Goal: Transaction & Acquisition: Obtain resource

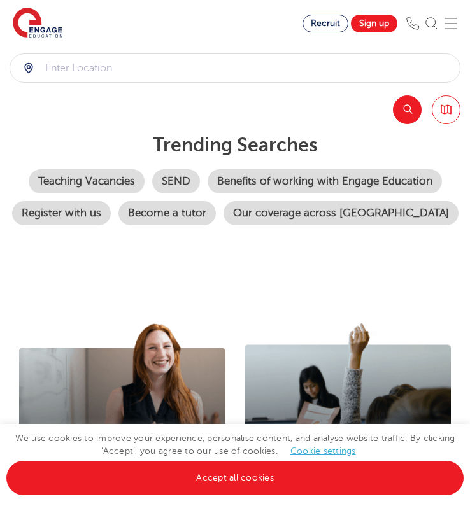
scroll to position [82, 0]
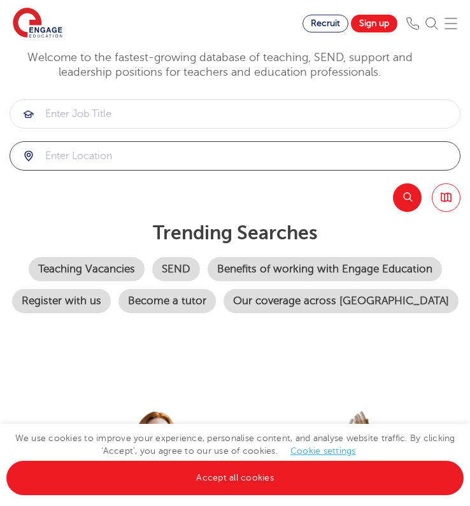
click at [180, 170] on input "search" at bounding box center [235, 156] width 450 height 28
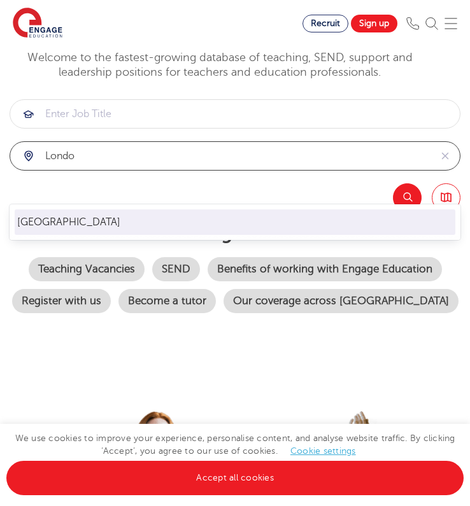
click at [172, 220] on li "London" at bounding box center [235, 222] width 441 height 25
type input "London"
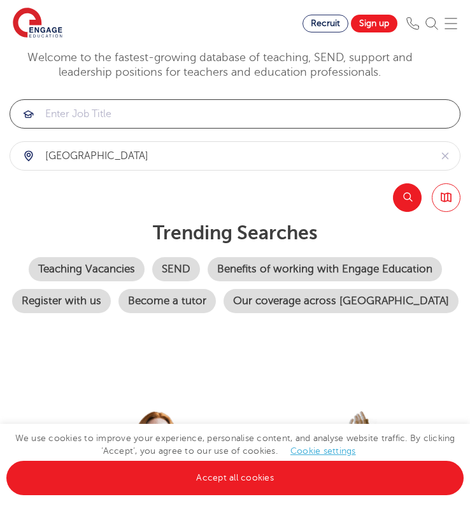
click at [161, 128] on input "search" at bounding box center [235, 114] width 450 height 28
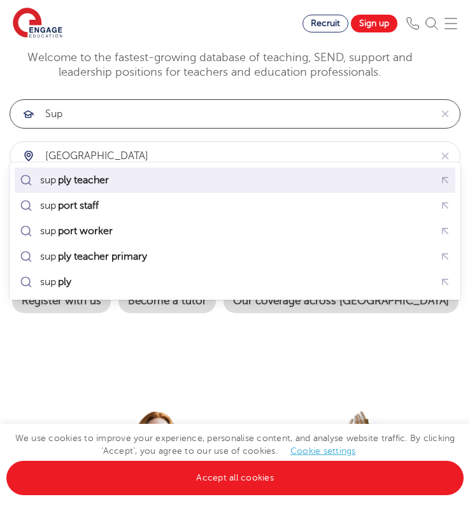
click at [141, 189] on div "sup ply teacher" at bounding box center [235, 181] width 436 height 20
type input "supply teacher"
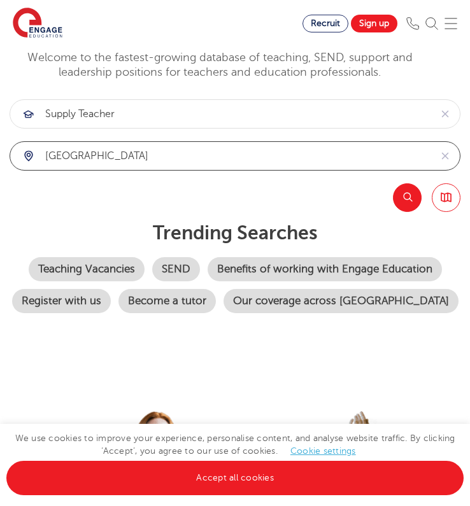
click at [141, 170] on input "London" at bounding box center [220, 156] width 420 height 28
click button "Submit" at bounding box center [0, 0] width 0 height 0
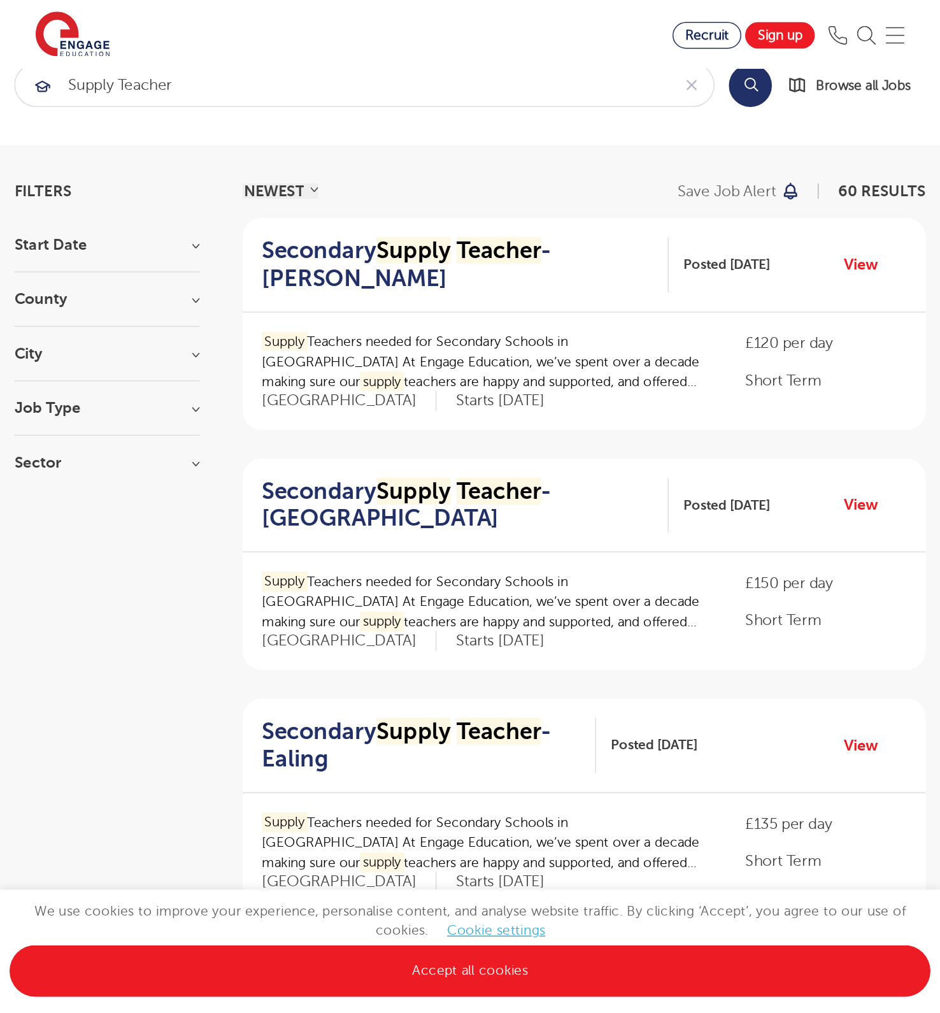
scroll to position [29, 0]
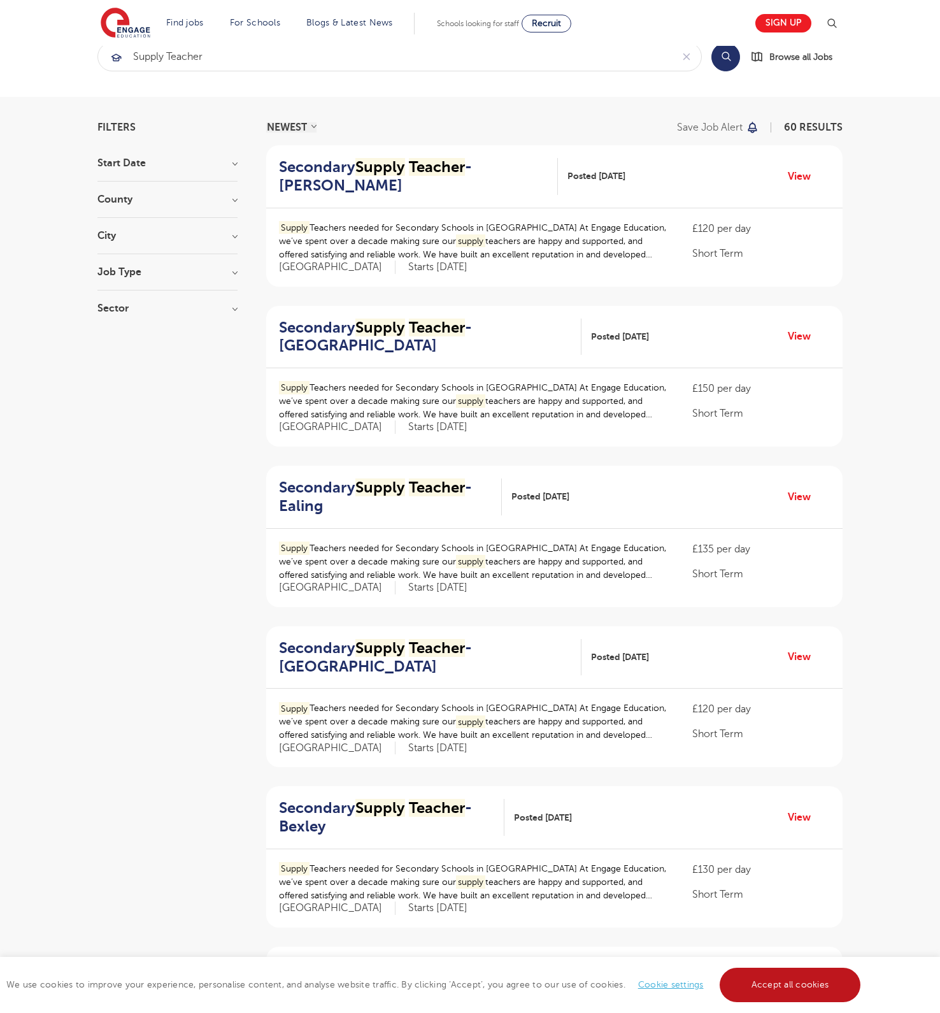
click at [469, 506] on link "Accept all cookies" at bounding box center [790, 984] width 141 height 34
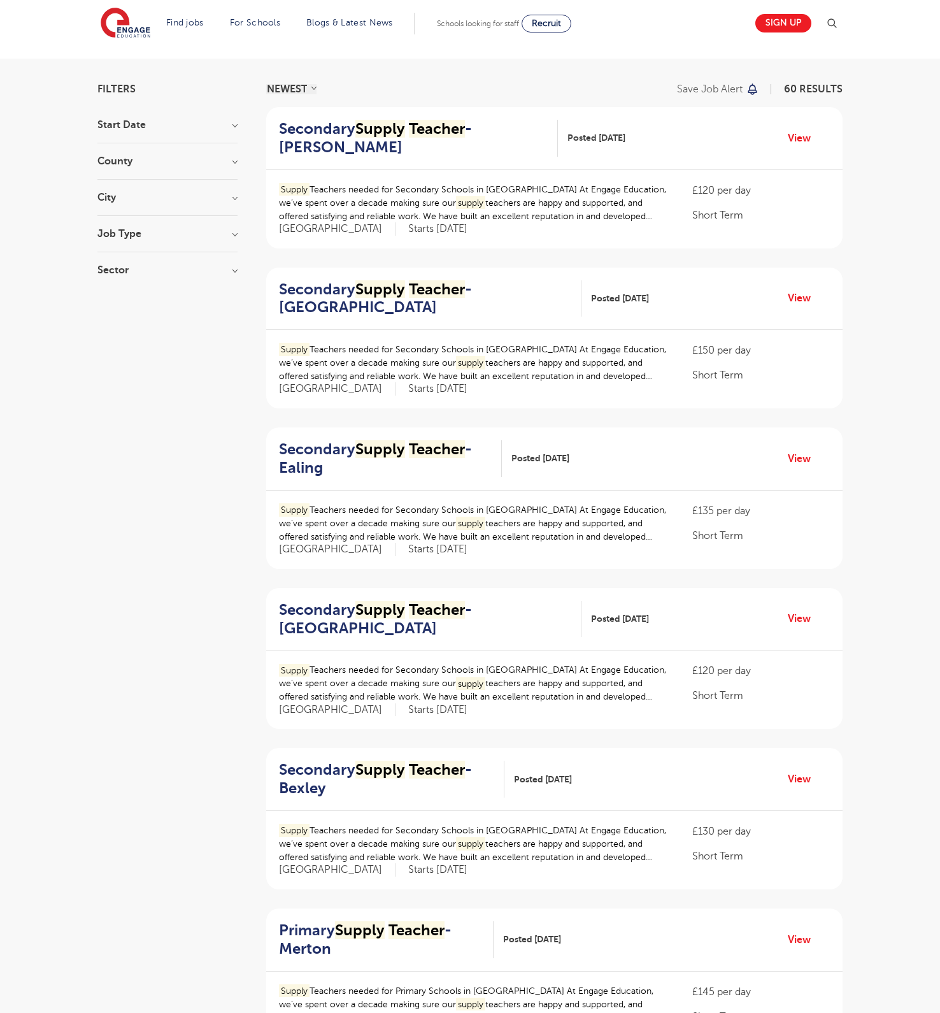
scroll to position [83, 0]
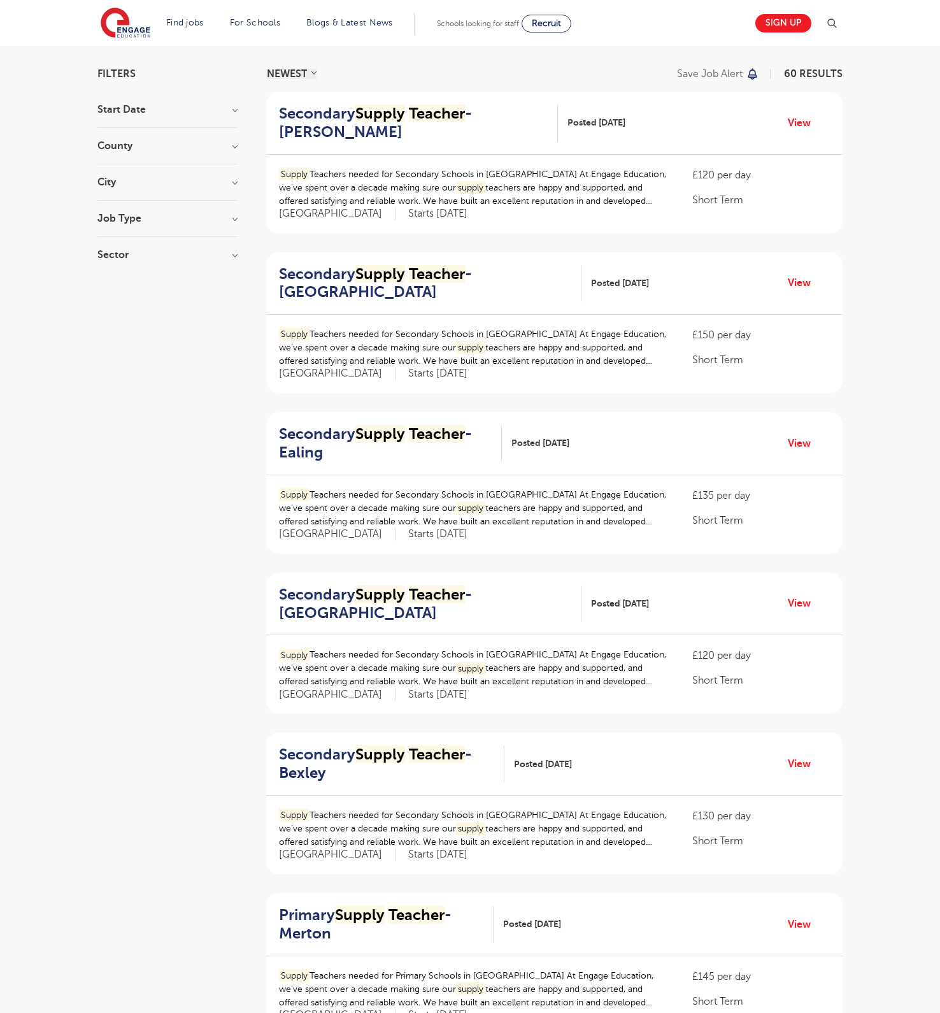
click at [343, 506] on h2 "Secondary Supply Teacher - Tower Hamlets" at bounding box center [425, 603] width 292 height 37
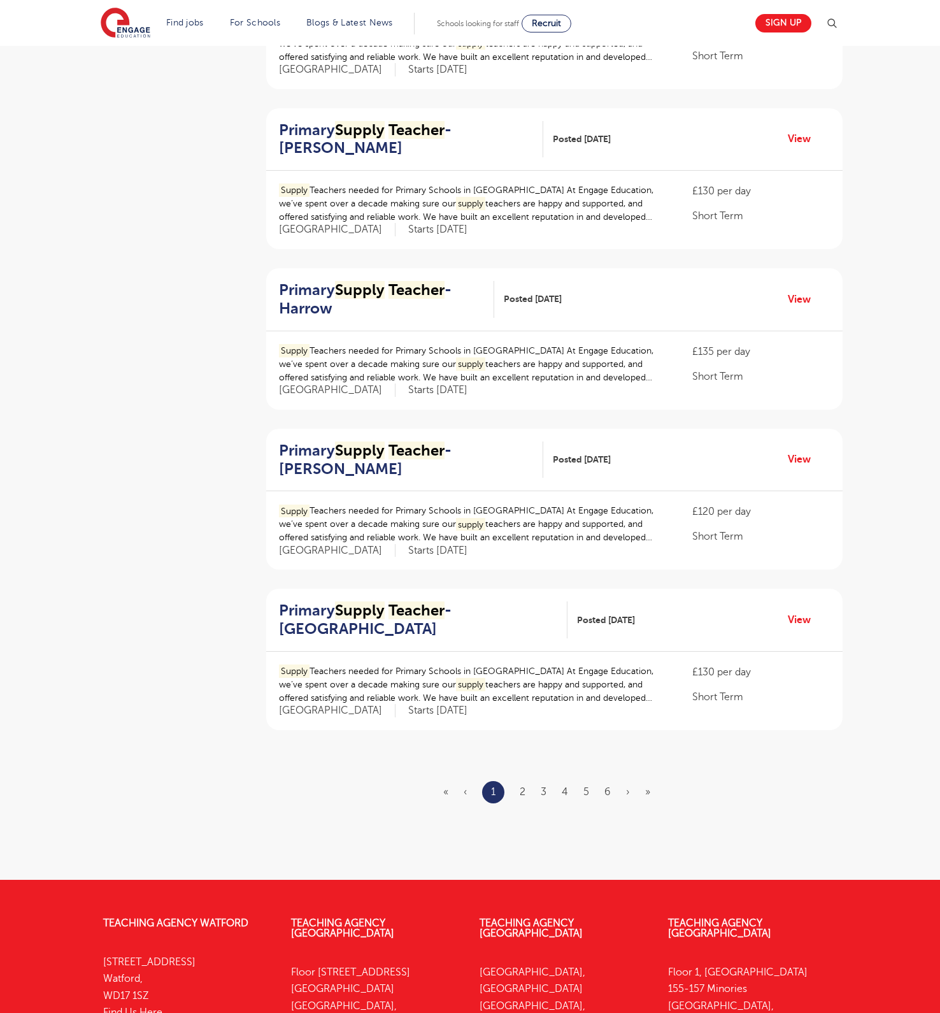
scroll to position [1062, 0]
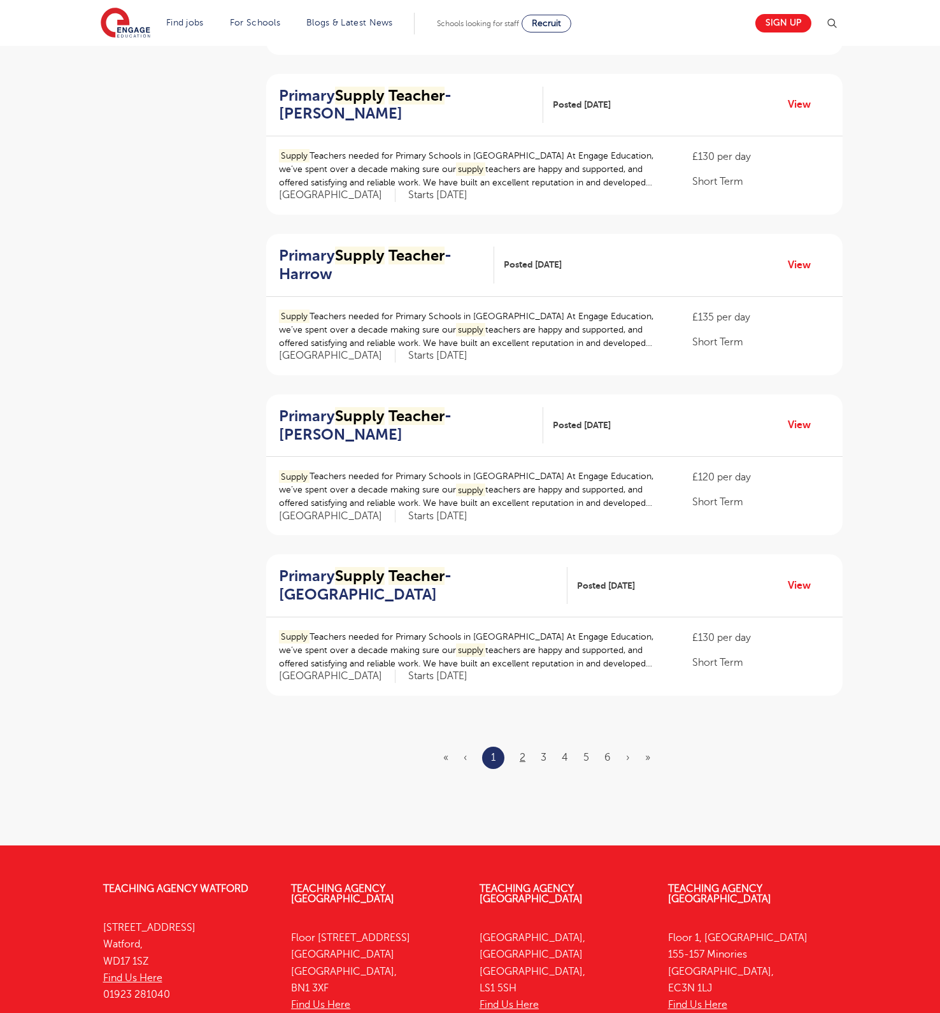
click at [469, 506] on link "2" at bounding box center [523, 757] width 6 height 11
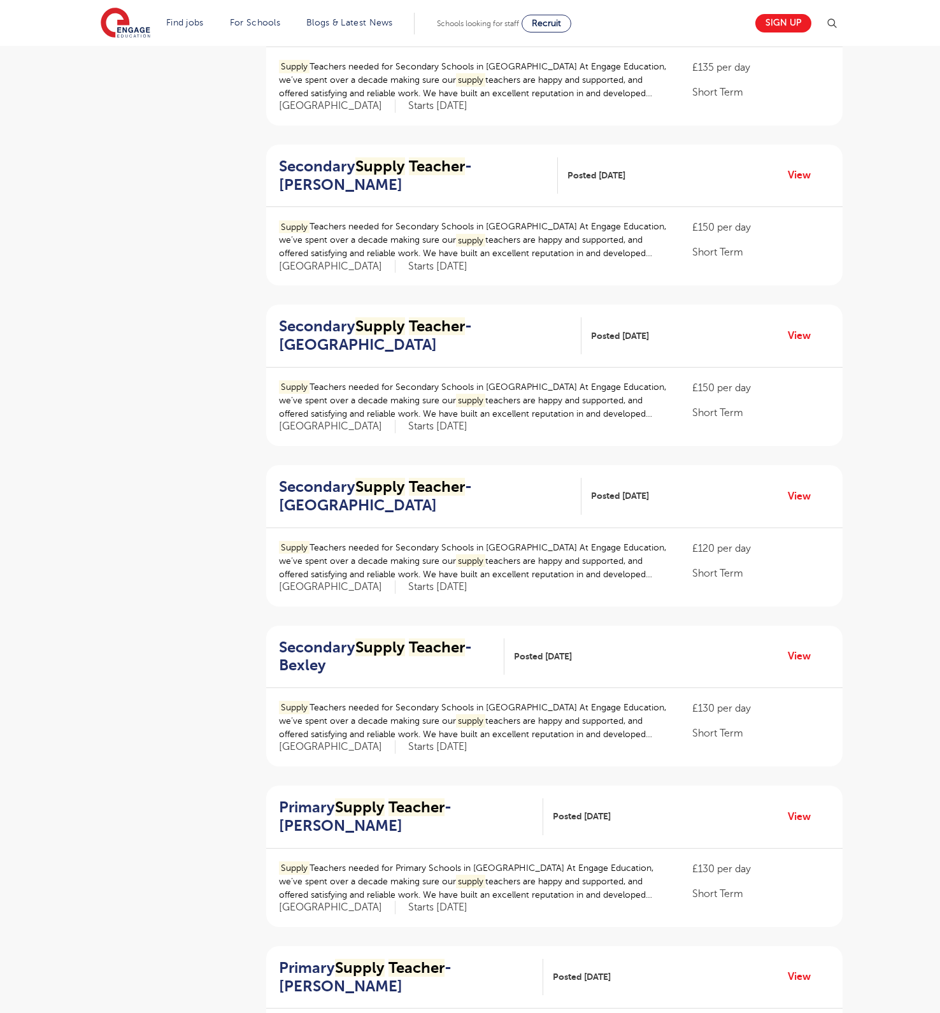
scroll to position [531, 0]
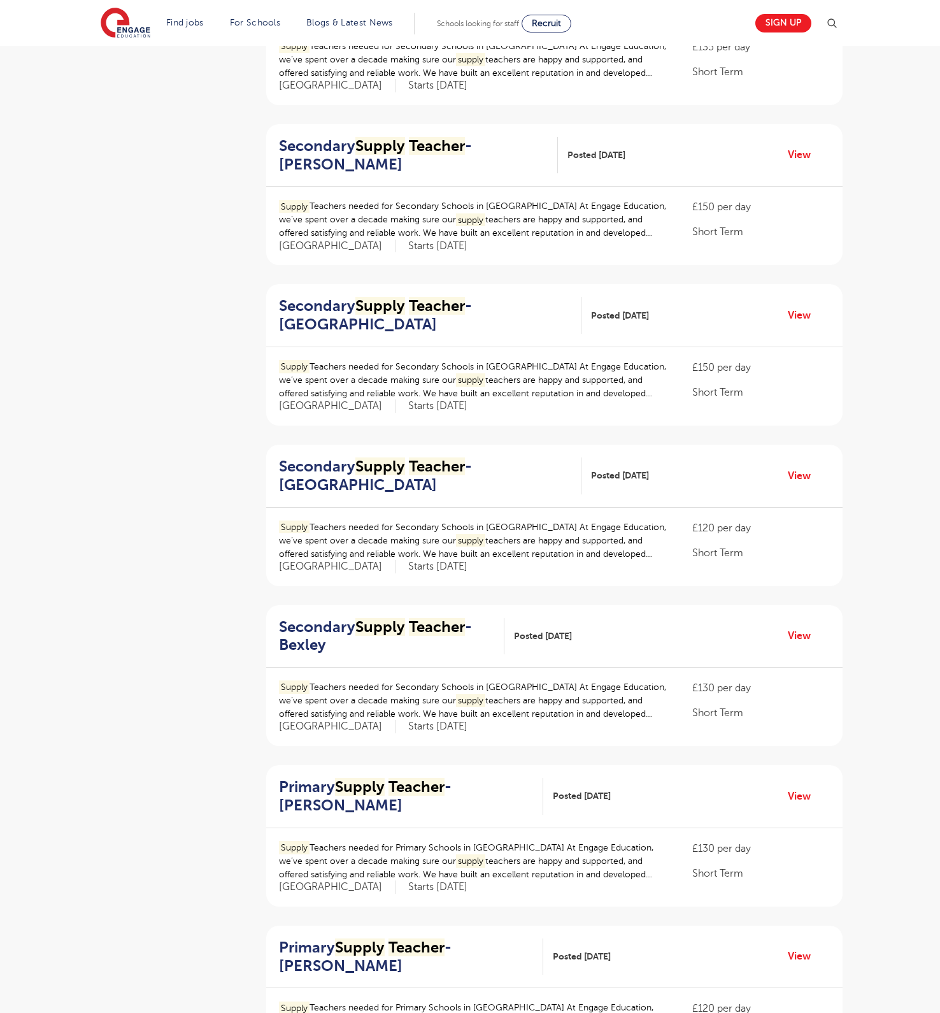
click at [338, 334] on h2 "Secondary Supply Teacher - Redbridge" at bounding box center [425, 315] width 292 height 37
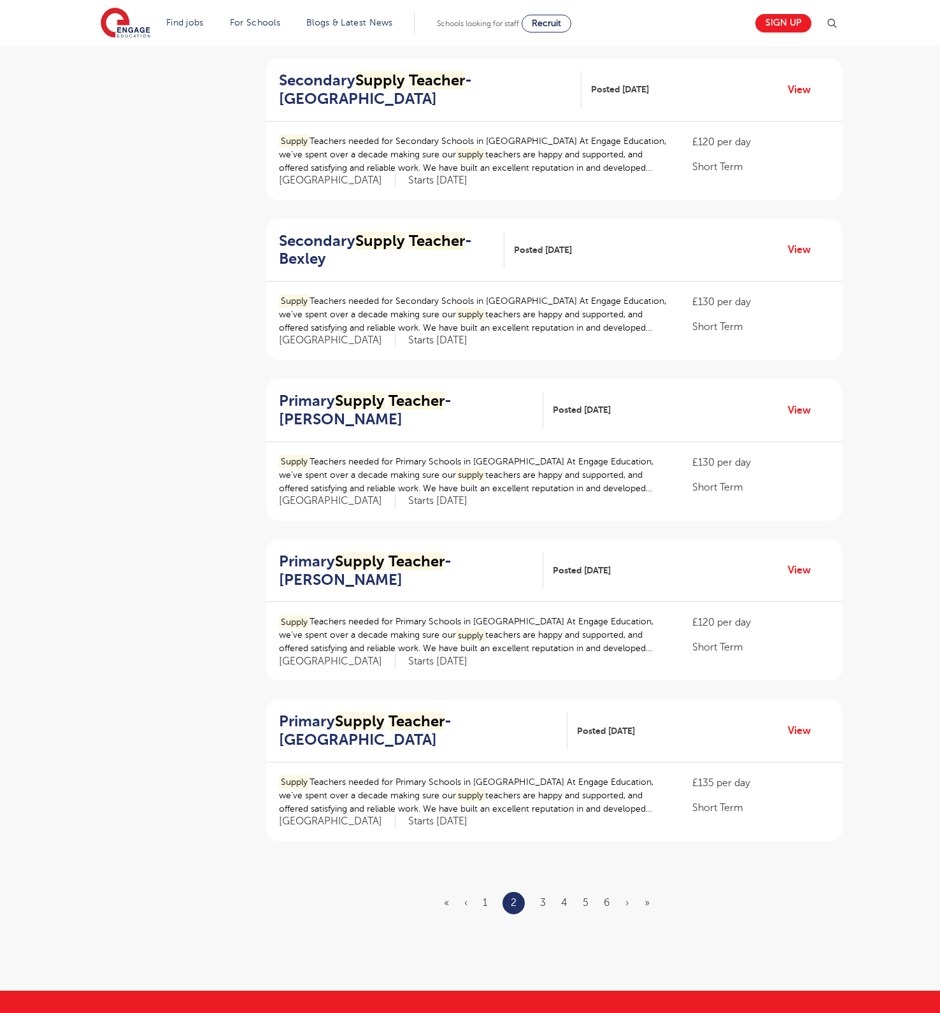
scroll to position [926, 0]
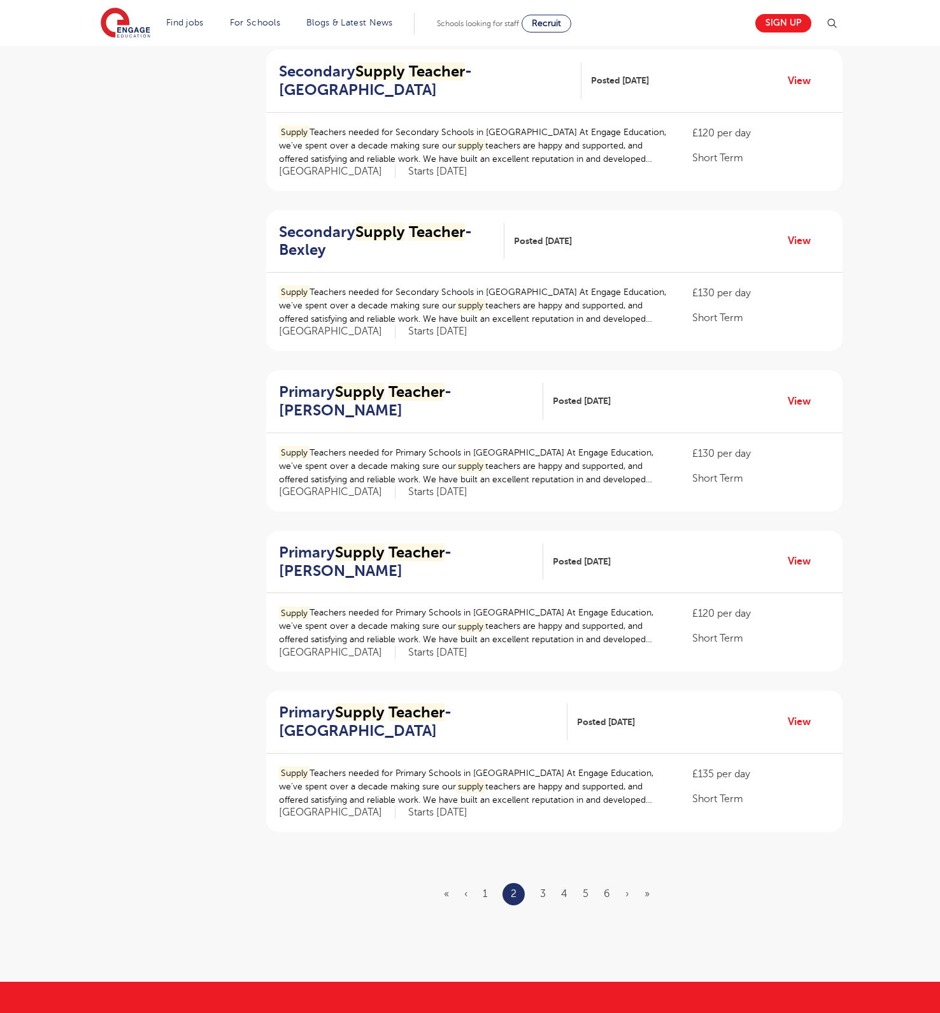
click at [392, 433] on div "Primary Supply Teacher - Hackney Posted 09/10/25 View" at bounding box center [554, 401] width 576 height 63
click at [392, 401] on mark "Teacher" at bounding box center [417, 392] width 56 height 18
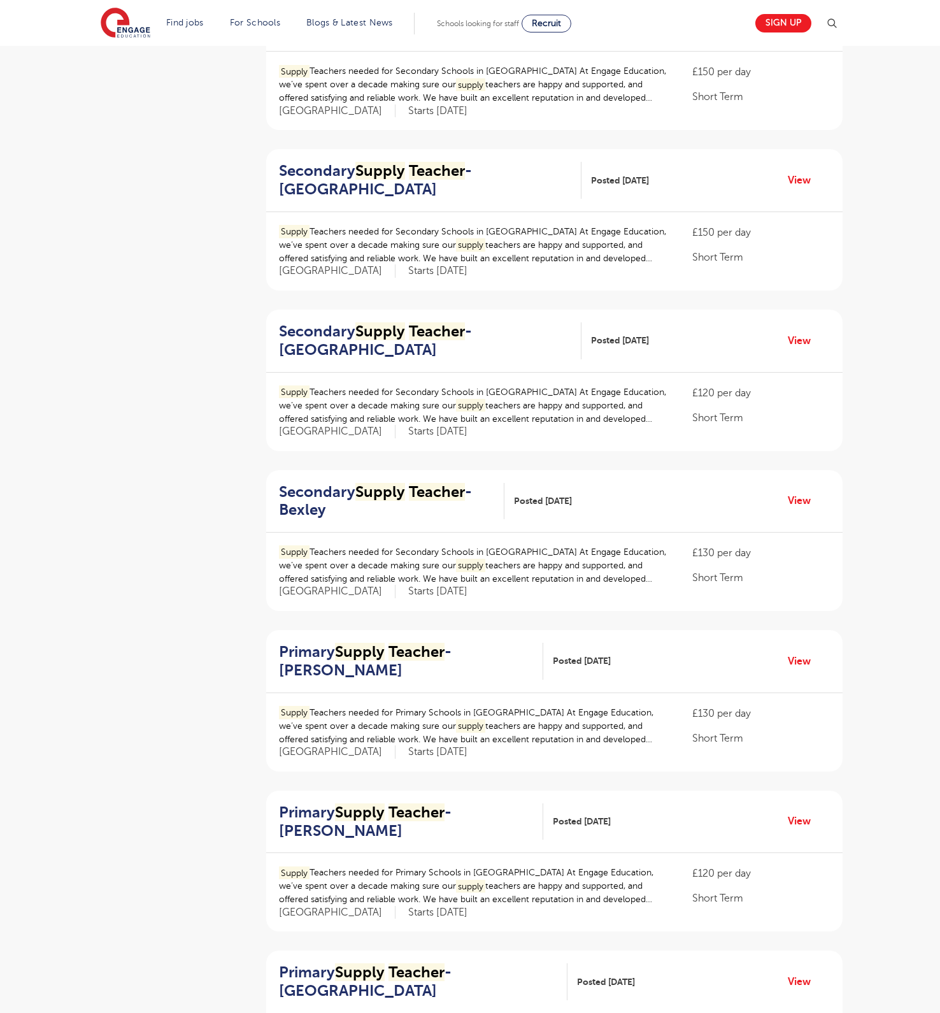
scroll to position [1238, 0]
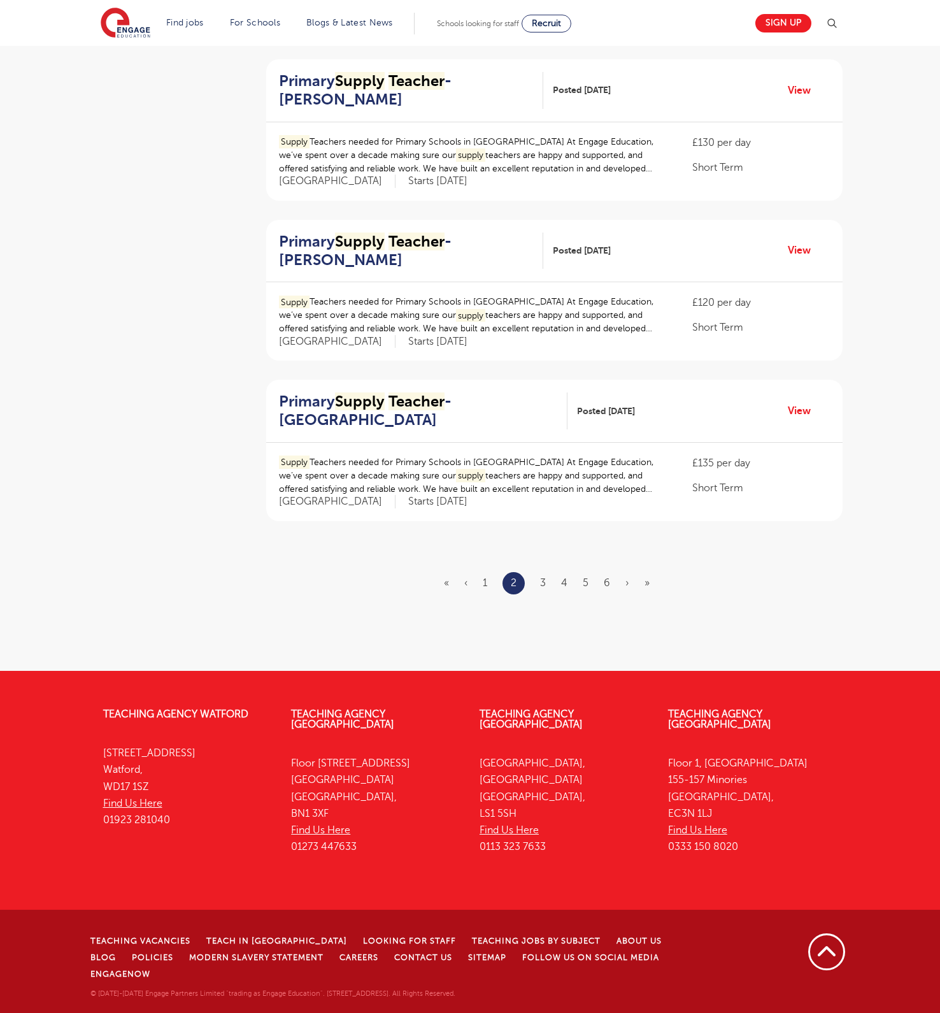
click at [469, 506] on li "3" at bounding box center [543, 583] width 6 height 17
click at [469, 506] on link "3" at bounding box center [543, 582] width 6 height 11
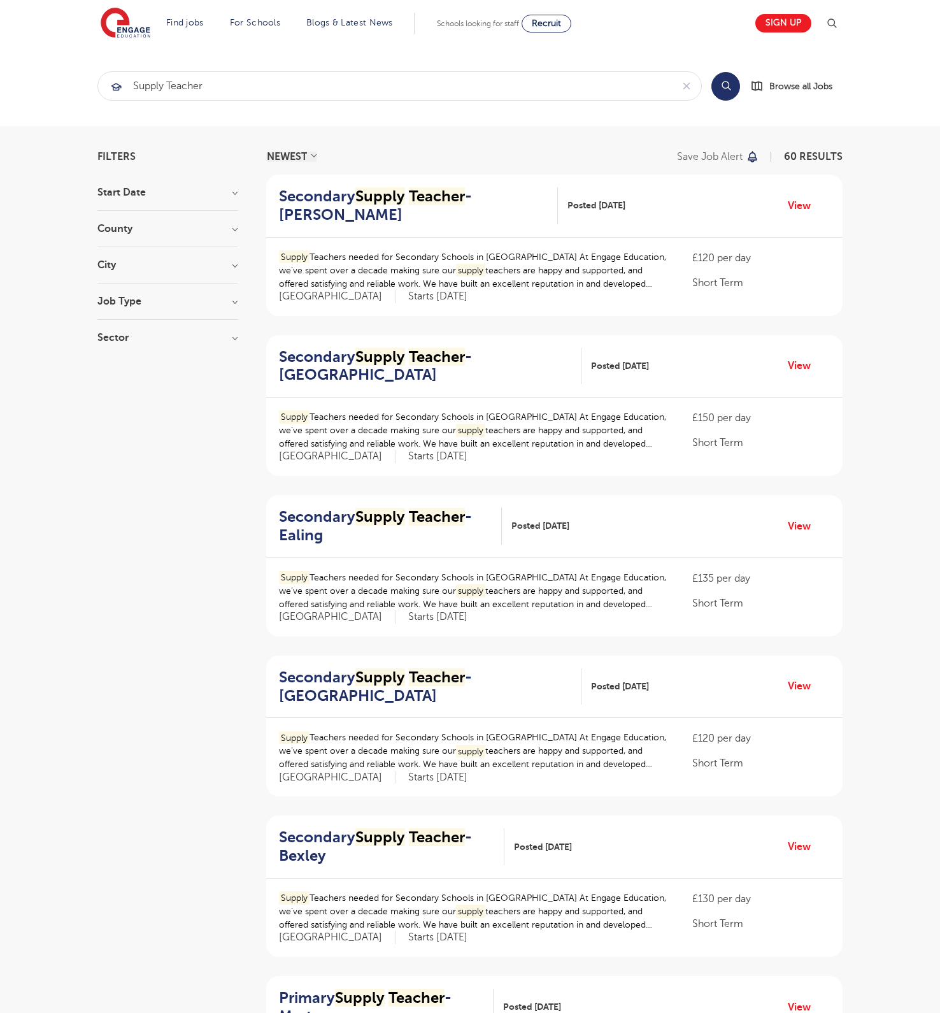
click at [423, 363] on div "Secondary Supply Teacher - Redbridge Posted 07/10/25 View" at bounding box center [554, 366] width 576 height 63
click at [424, 366] on mark "Teacher" at bounding box center [437, 357] width 56 height 18
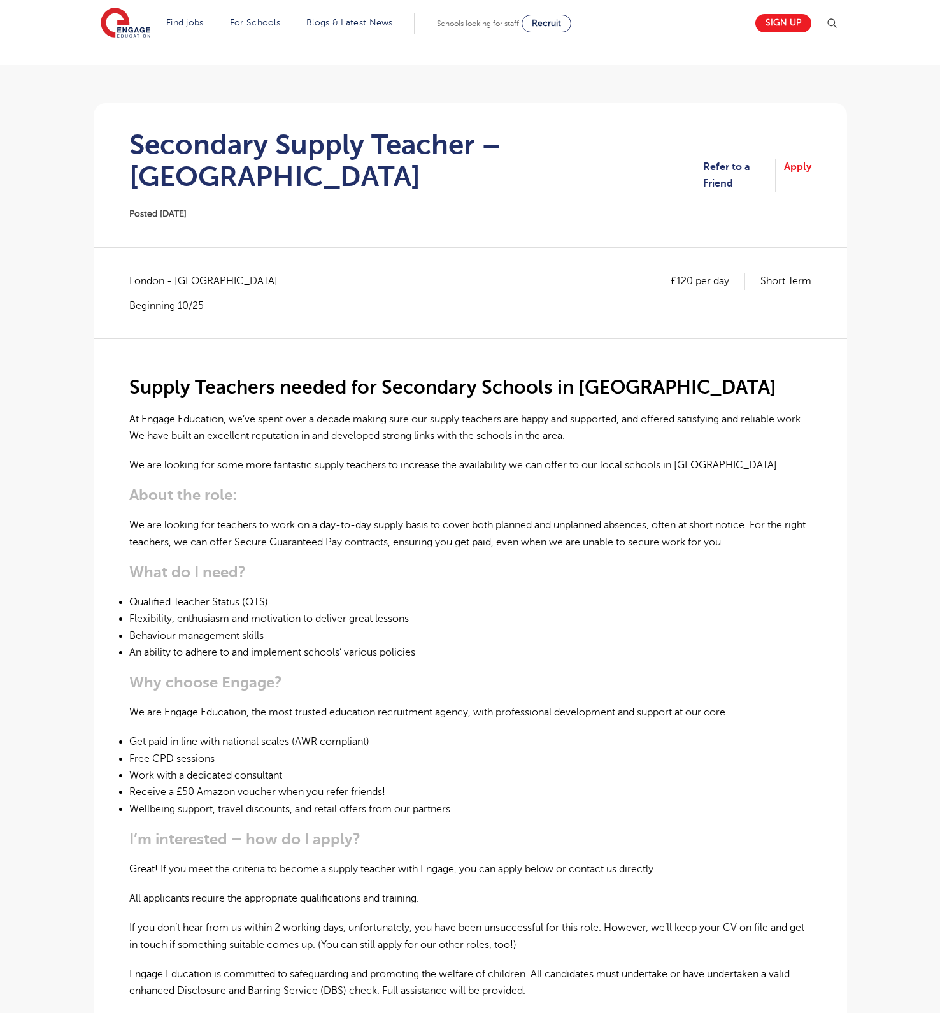
scroll to position [348, 0]
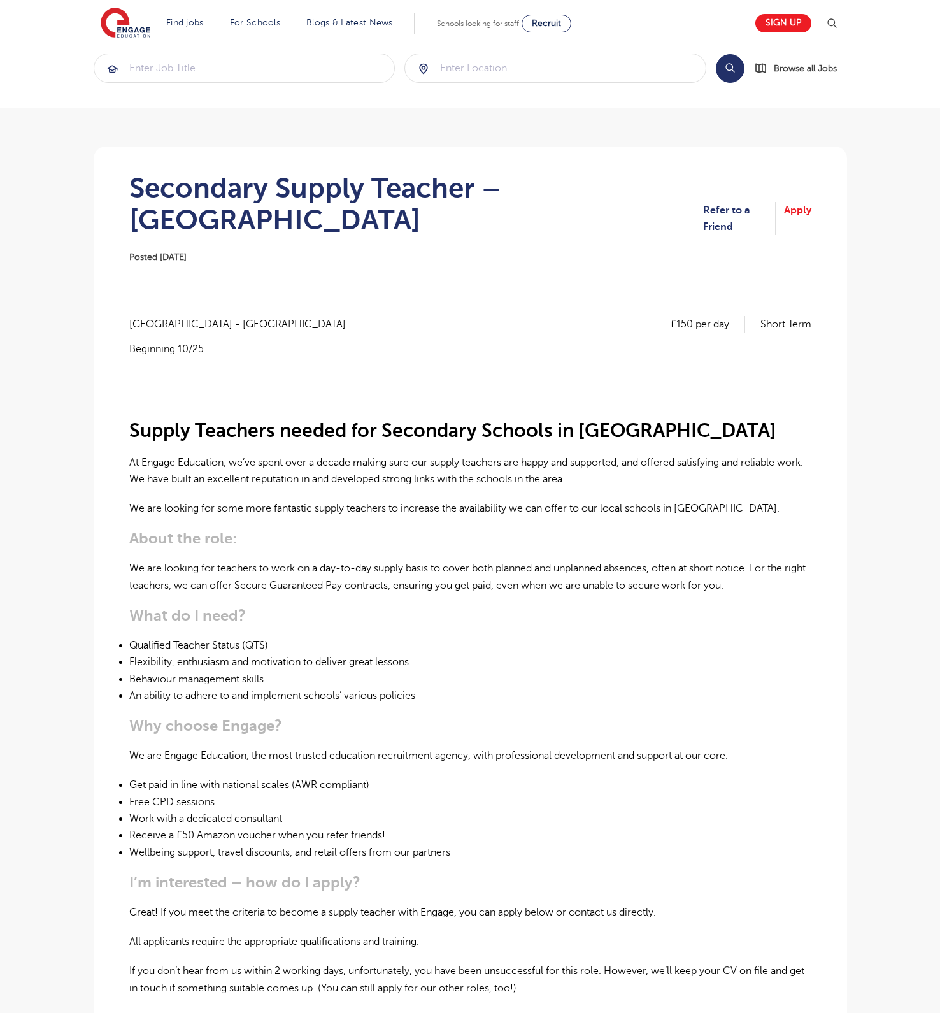
scroll to position [23, 0]
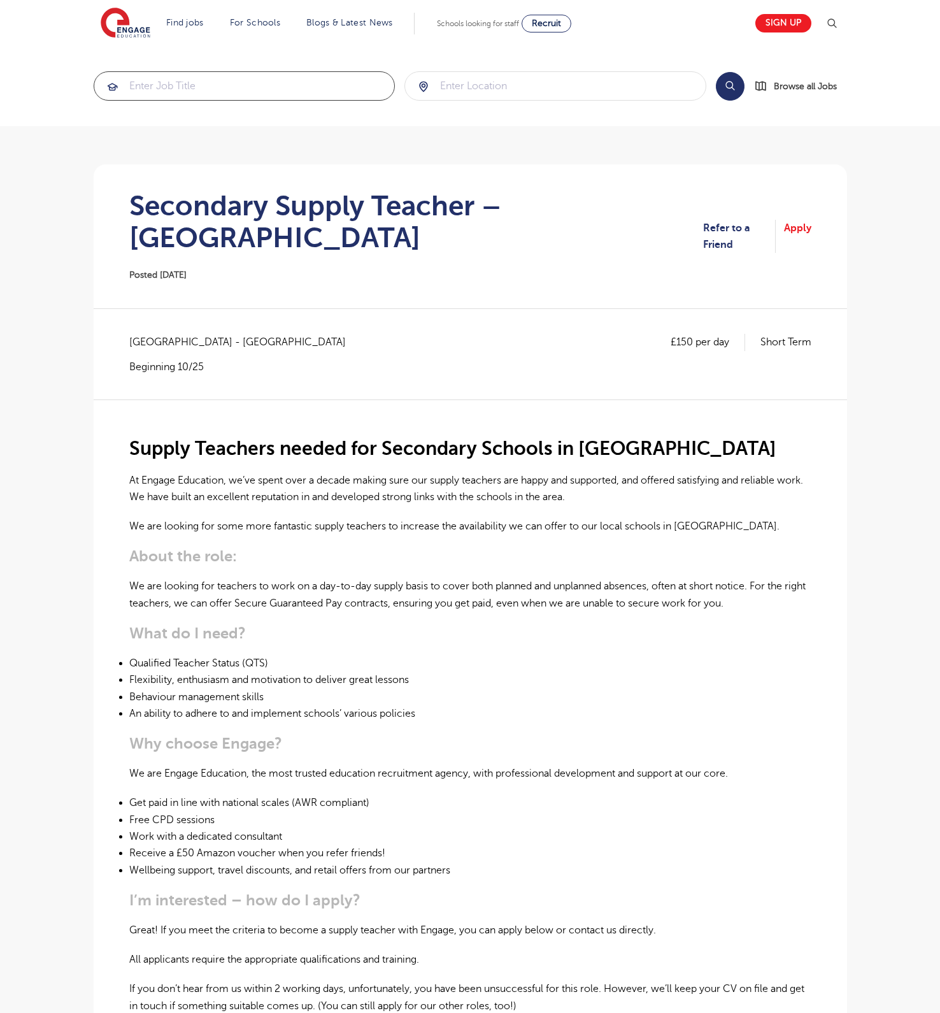
click at [290, 93] on input "search" at bounding box center [244, 86] width 301 height 28
type input "no experienced"
click at [554, 82] on input "search" at bounding box center [555, 86] width 301 height 28
click at [743, 90] on button "Search" at bounding box center [730, 86] width 29 height 29
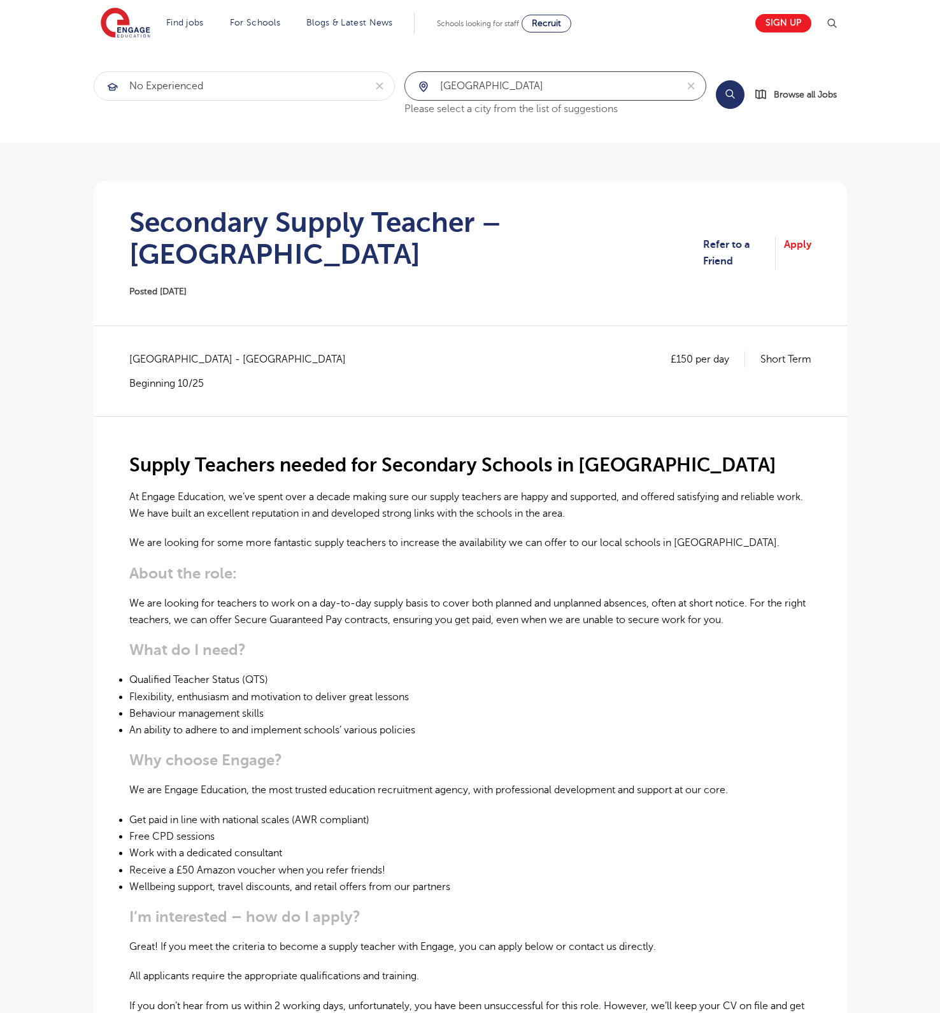
click at [646, 78] on input "london" at bounding box center [540, 86] width 271 height 28
click at [631, 90] on input "london" at bounding box center [540, 86] width 271 height 28
type input "l"
click at [290, 90] on input "no experienced" at bounding box center [229, 86] width 271 height 28
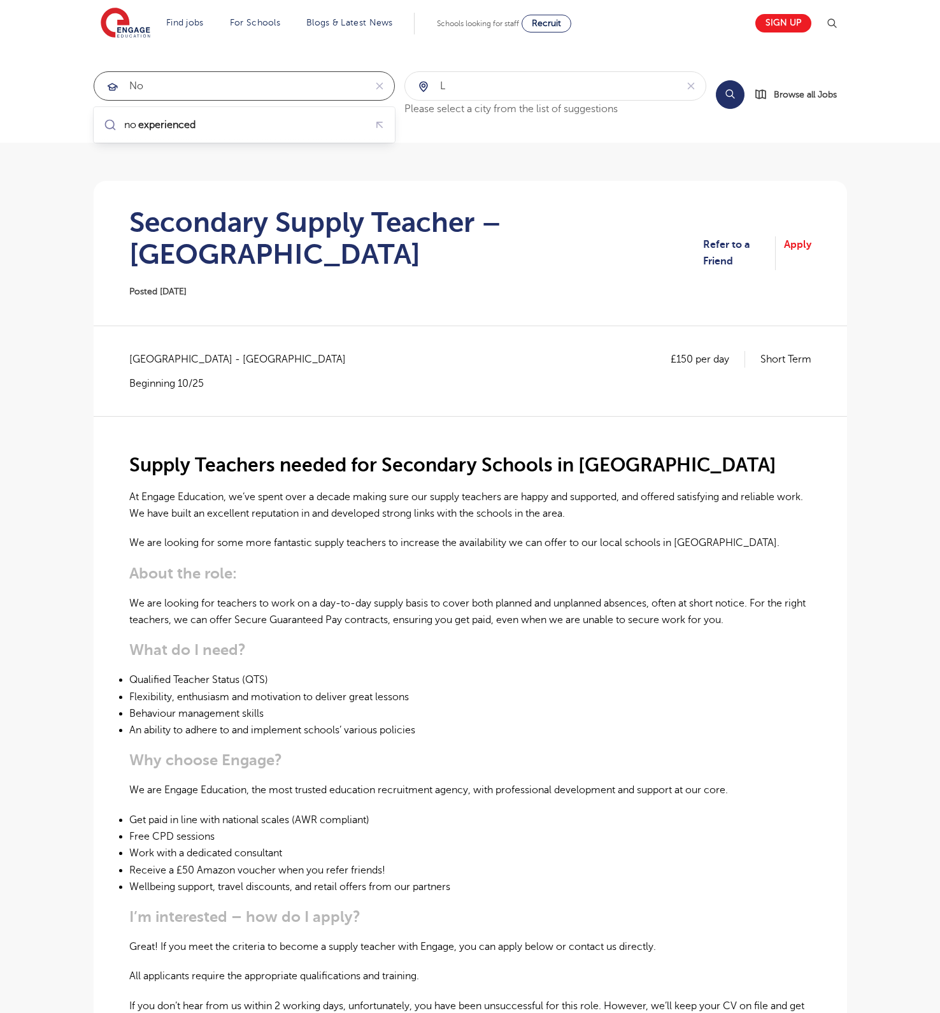
type input "n"
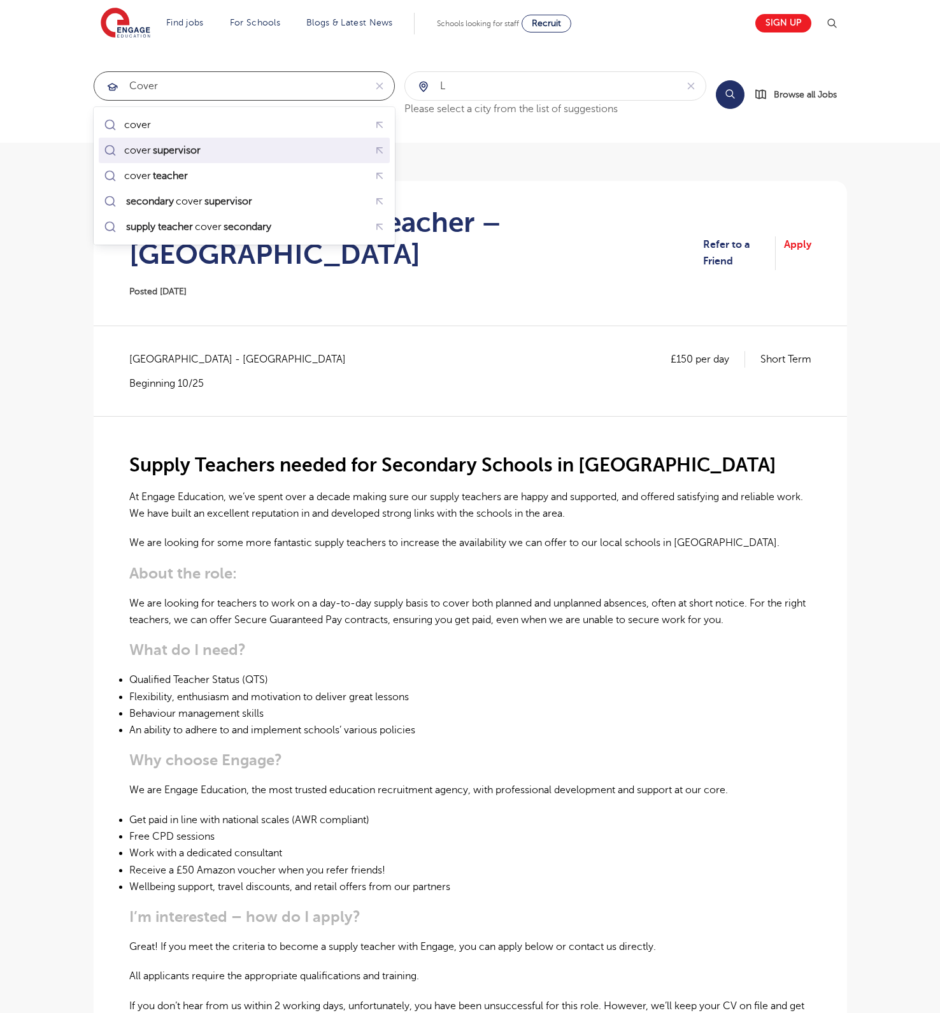
click at [294, 144] on div "cover supervisor" at bounding box center [244, 151] width 287 height 20
type input "cover supervisor"
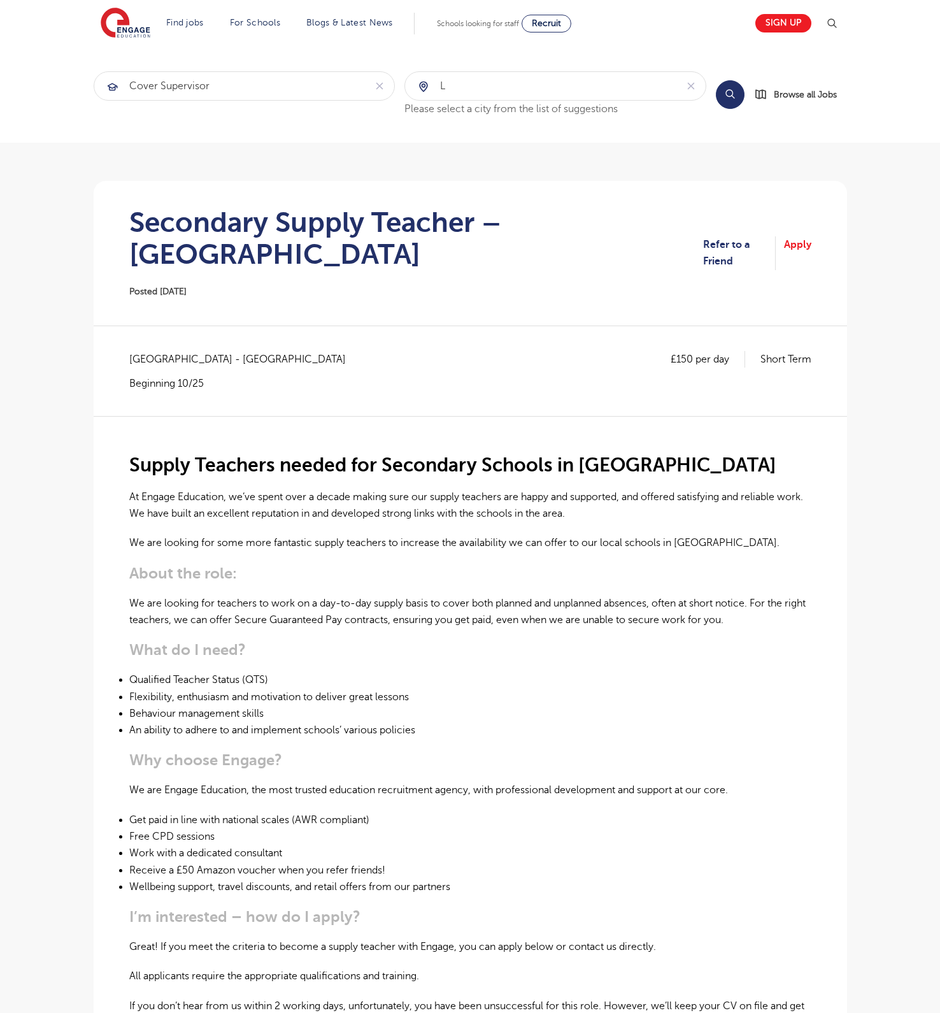
click at [465, 103] on div "l Please select a city from the list of suggestions" at bounding box center [555, 94] width 302 height 46
click at [465, 97] on input "l" at bounding box center [540, 86] width 271 height 28
type input "l"
type input "L"
type input "G"
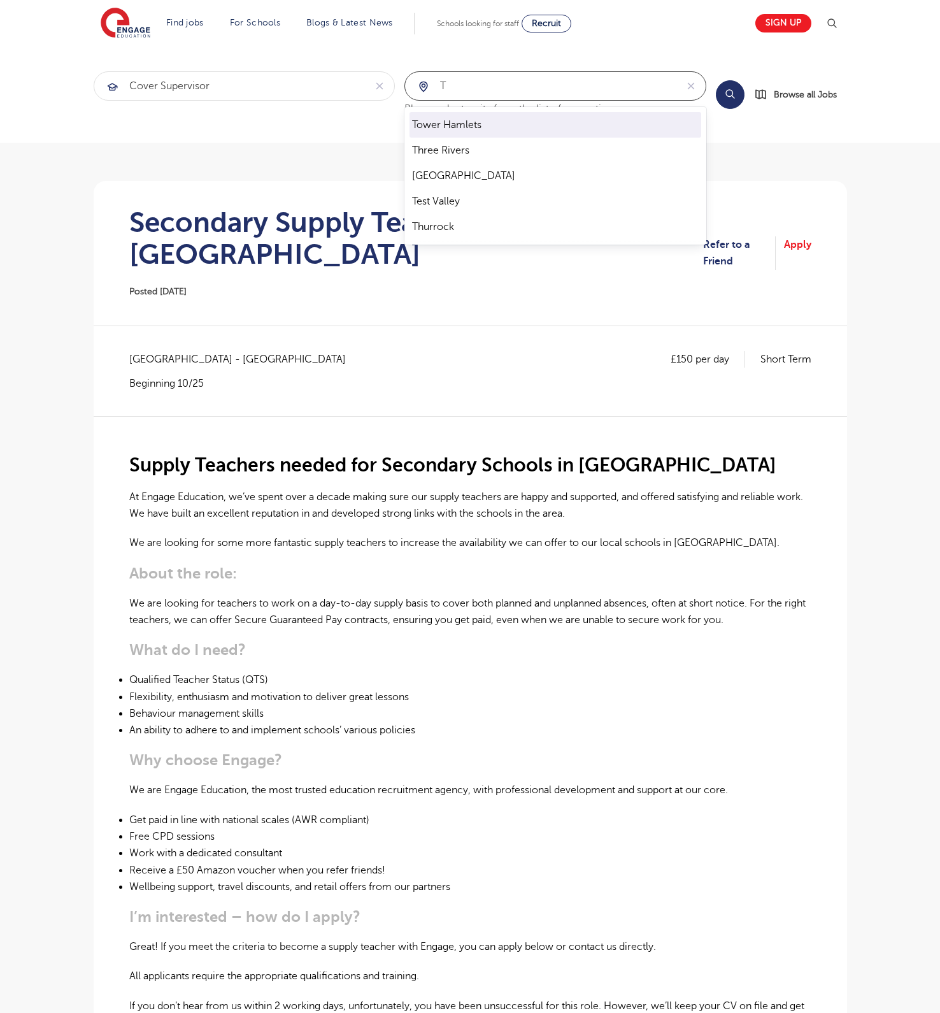
click at [485, 121] on li "Tower Hamlets" at bounding box center [556, 124] width 292 height 25
type input "Tower Hamlets"
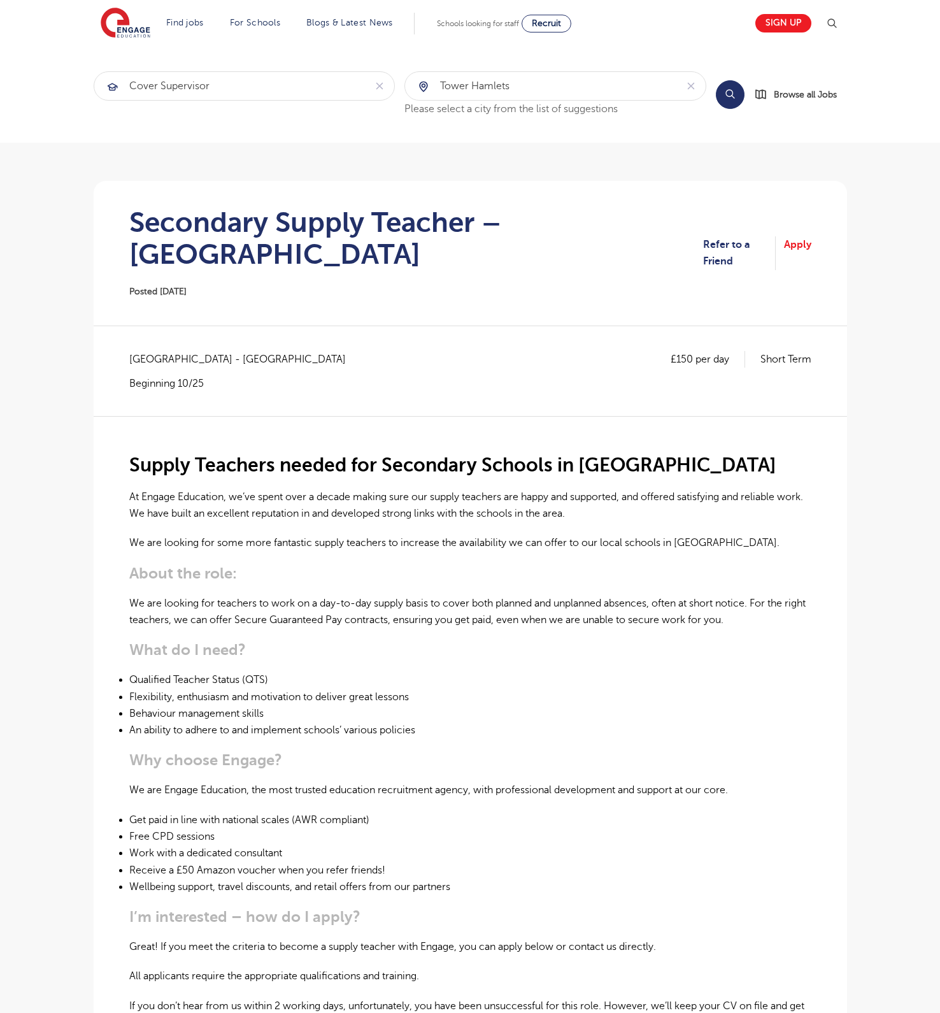
click at [726, 97] on button "Search" at bounding box center [730, 94] width 29 height 29
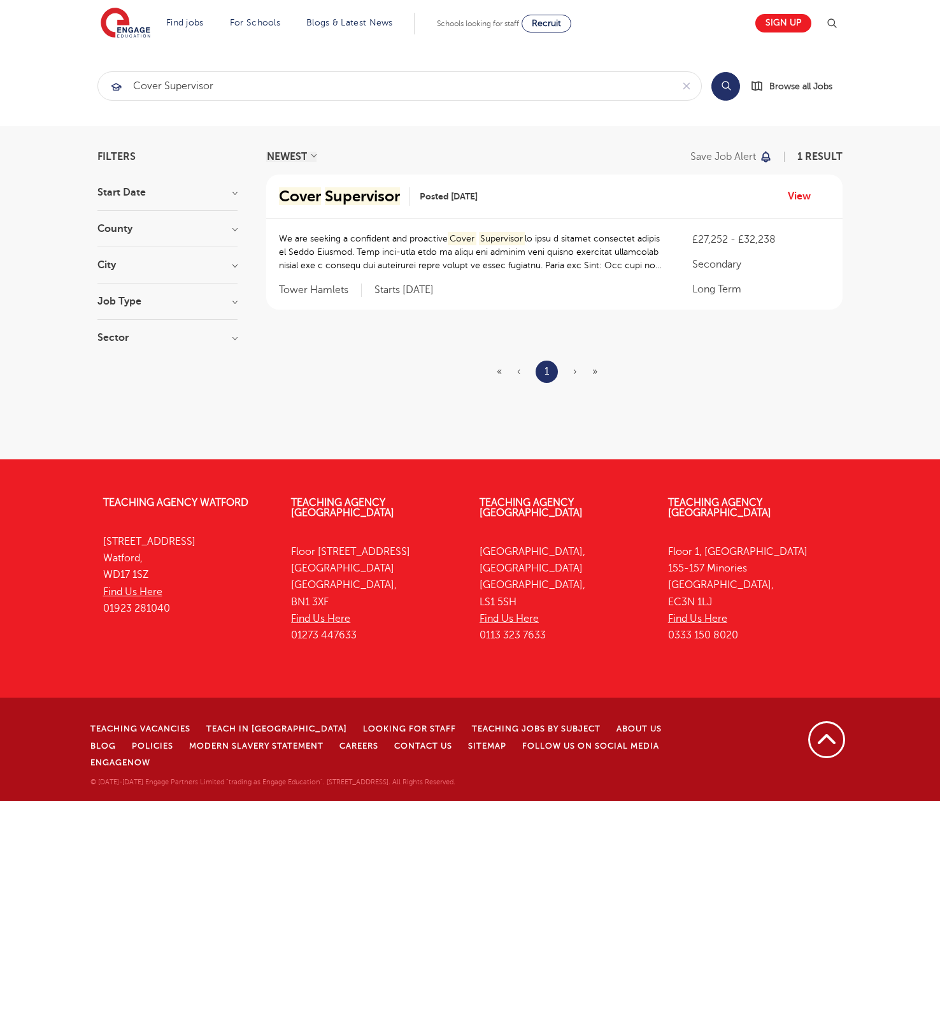
click at [338, 219] on div "Cover Supervisor Posted [DATE] View" at bounding box center [554, 197] width 576 height 45
click at [340, 205] on mark "Supervisor" at bounding box center [362, 196] width 75 height 18
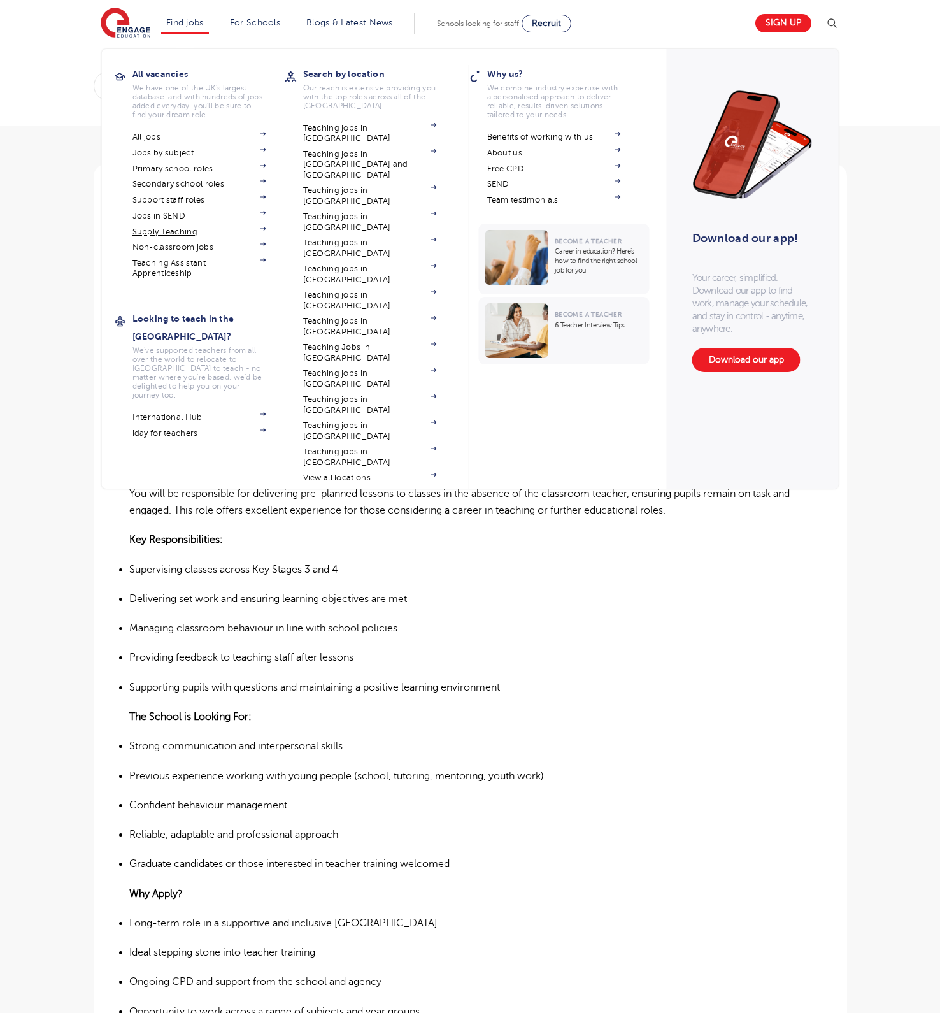
click at [190, 237] on link "Supply Teaching" at bounding box center [199, 232] width 134 height 10
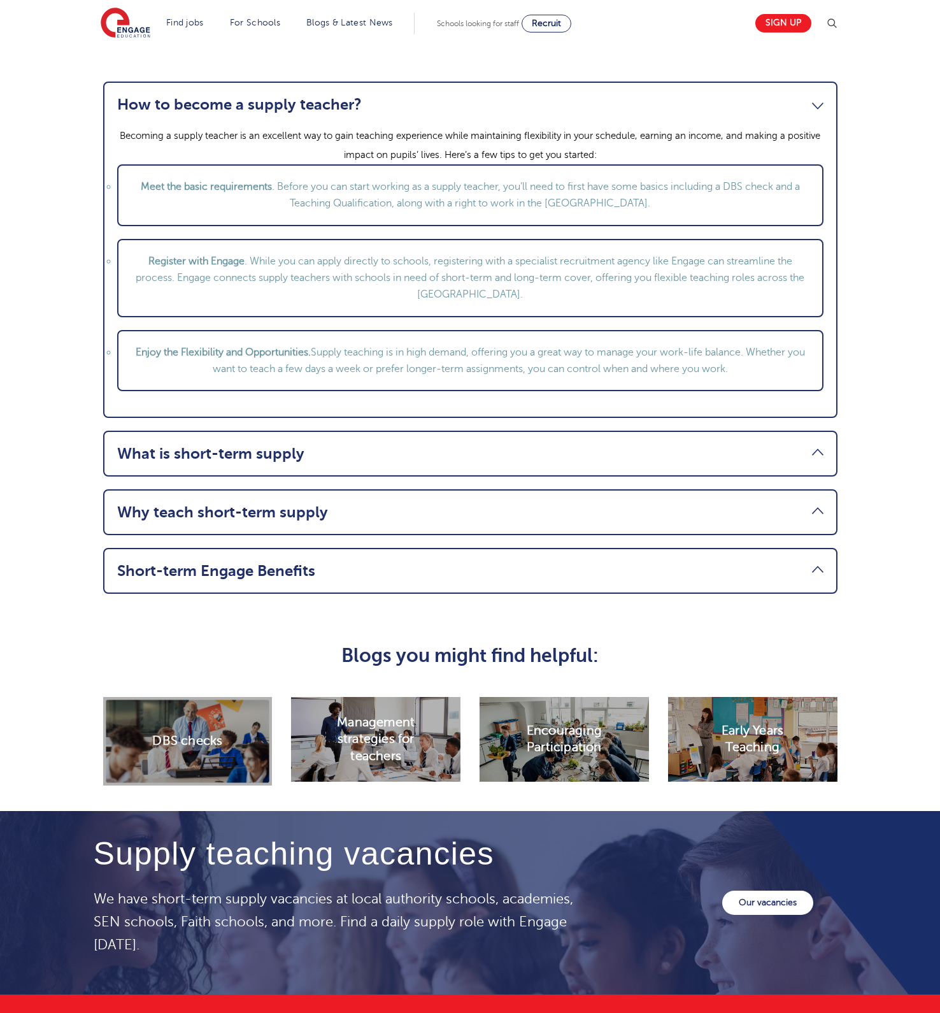
scroll to position [1427, 0]
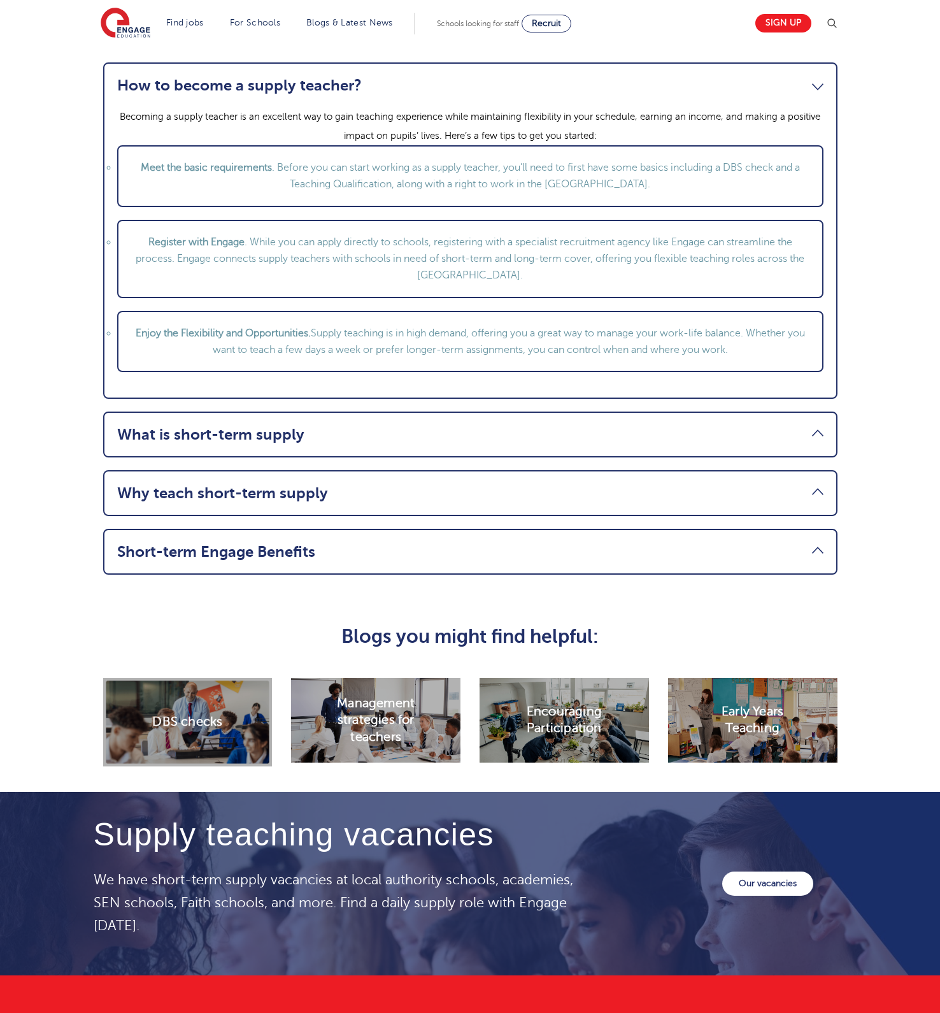
click at [248, 443] on link "What is short-term supply" at bounding box center [470, 434] width 706 height 18
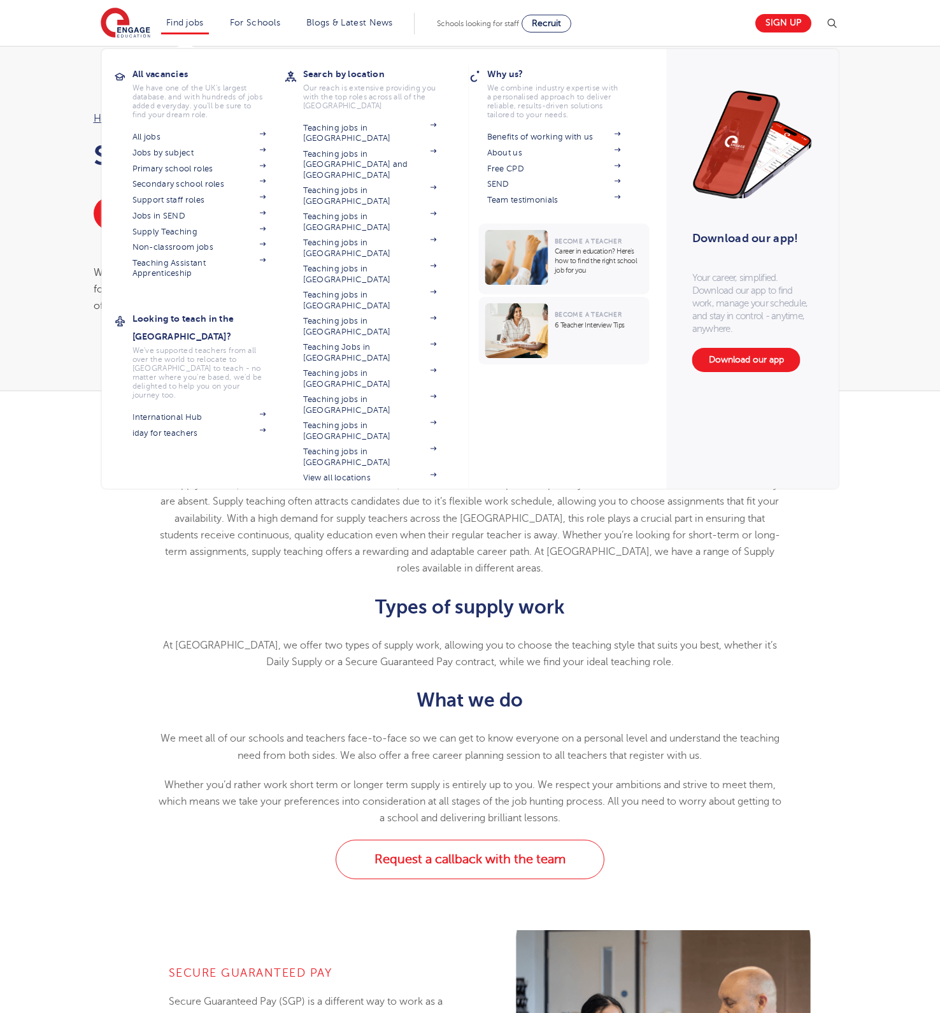
scroll to position [0, 0]
click at [178, 189] on link "Secondary school roles" at bounding box center [199, 184] width 134 height 10
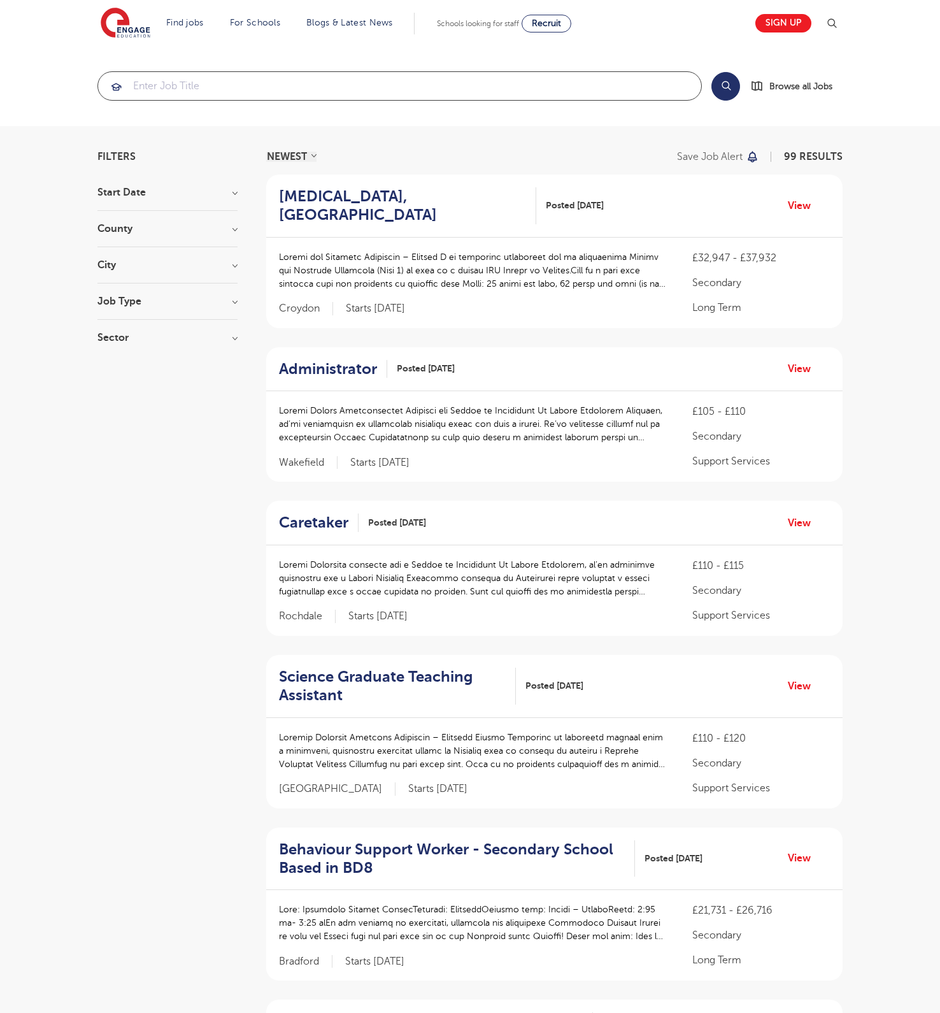
click at [332, 82] on input "search" at bounding box center [399, 86] width 603 height 28
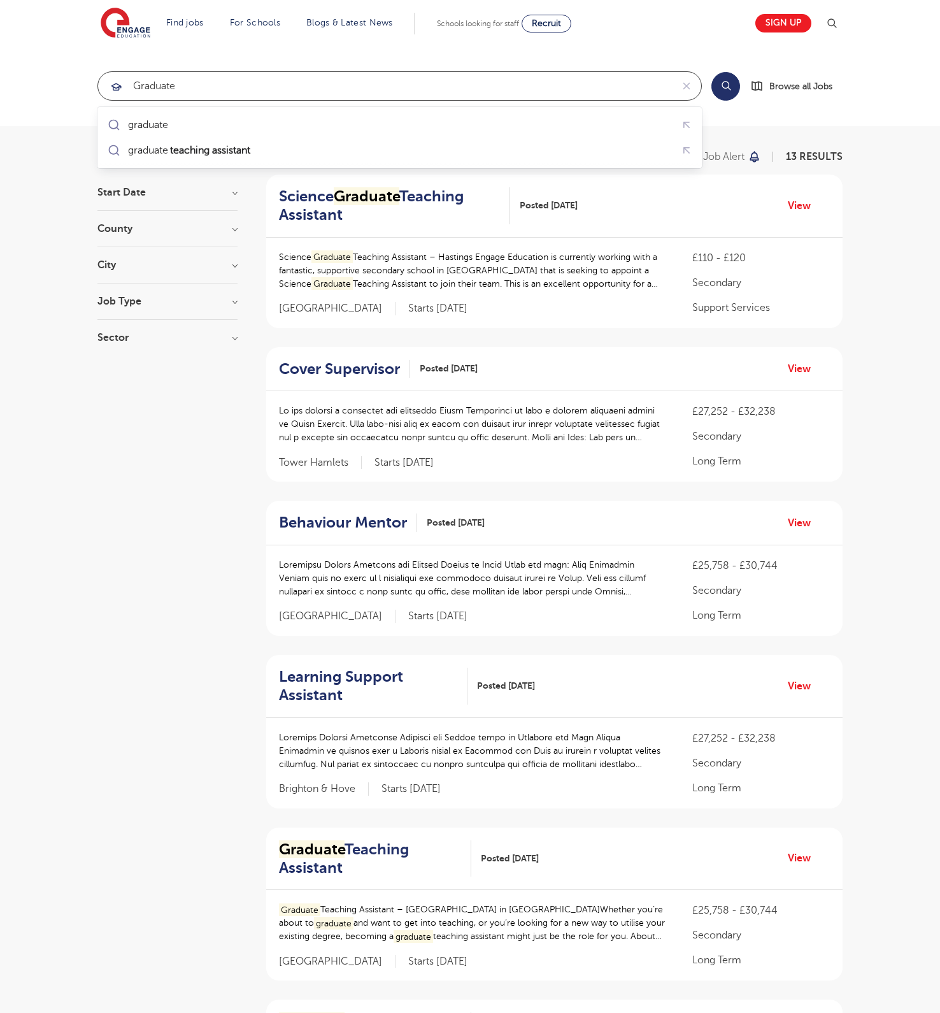
click at [320, 97] on input "graduate" at bounding box center [385, 86] width 574 height 28
click at [320, 110] on div "graduate graduate teaching assistant" at bounding box center [399, 137] width 604 height 61
click at [320, 125] on div "graduate" at bounding box center [399, 125] width 589 height 20
type input "graduate"
click at [732, 79] on button "Search" at bounding box center [725, 86] width 29 height 29
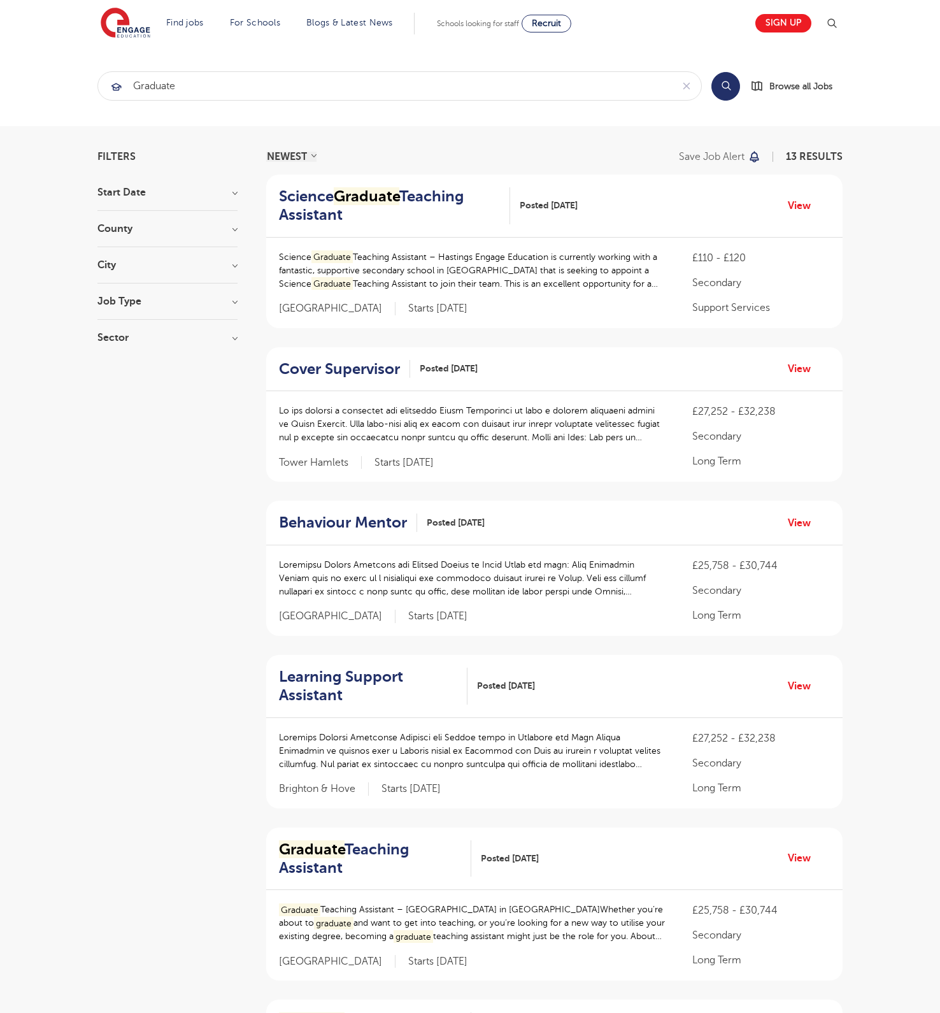
click at [732, 79] on button "Search" at bounding box center [725, 86] width 29 height 29
click at [725, 84] on button "Search" at bounding box center [725, 86] width 29 height 29
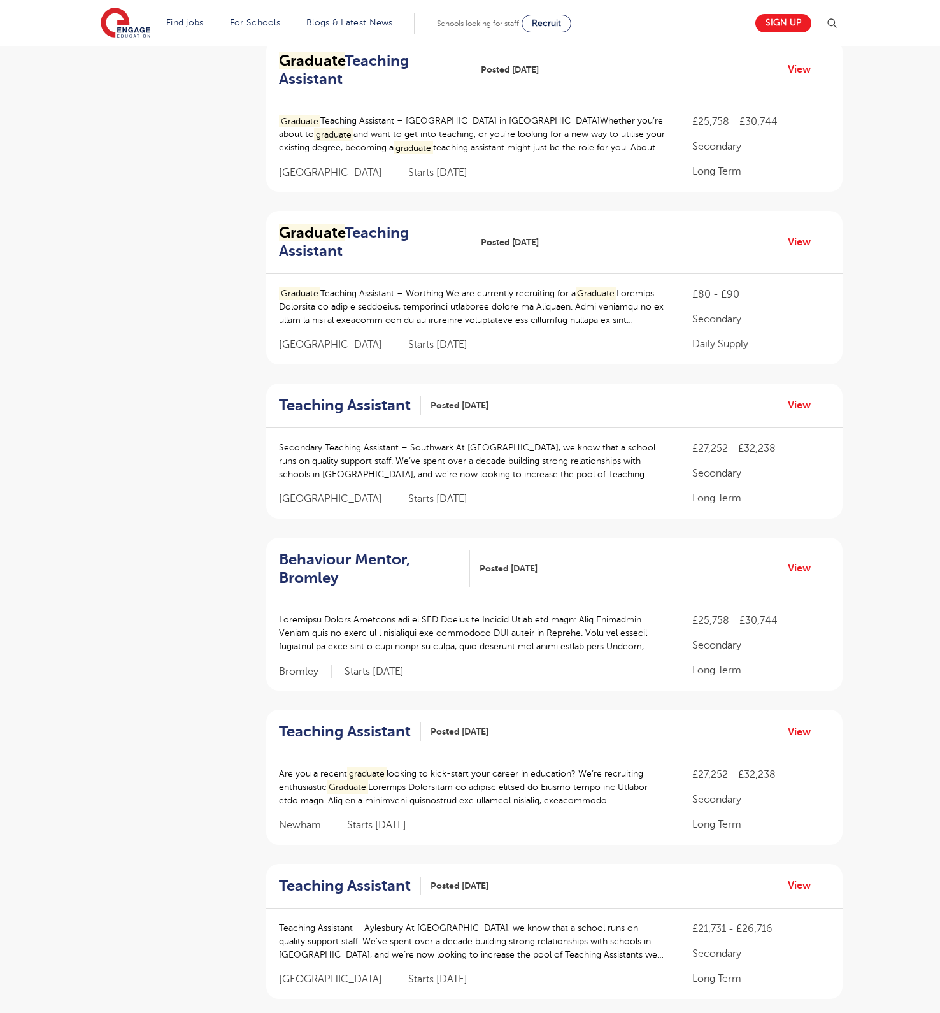
scroll to position [789, 0]
click at [446, 224] on h2 "Graduate Teaching Assistant" at bounding box center [370, 242] width 182 height 37
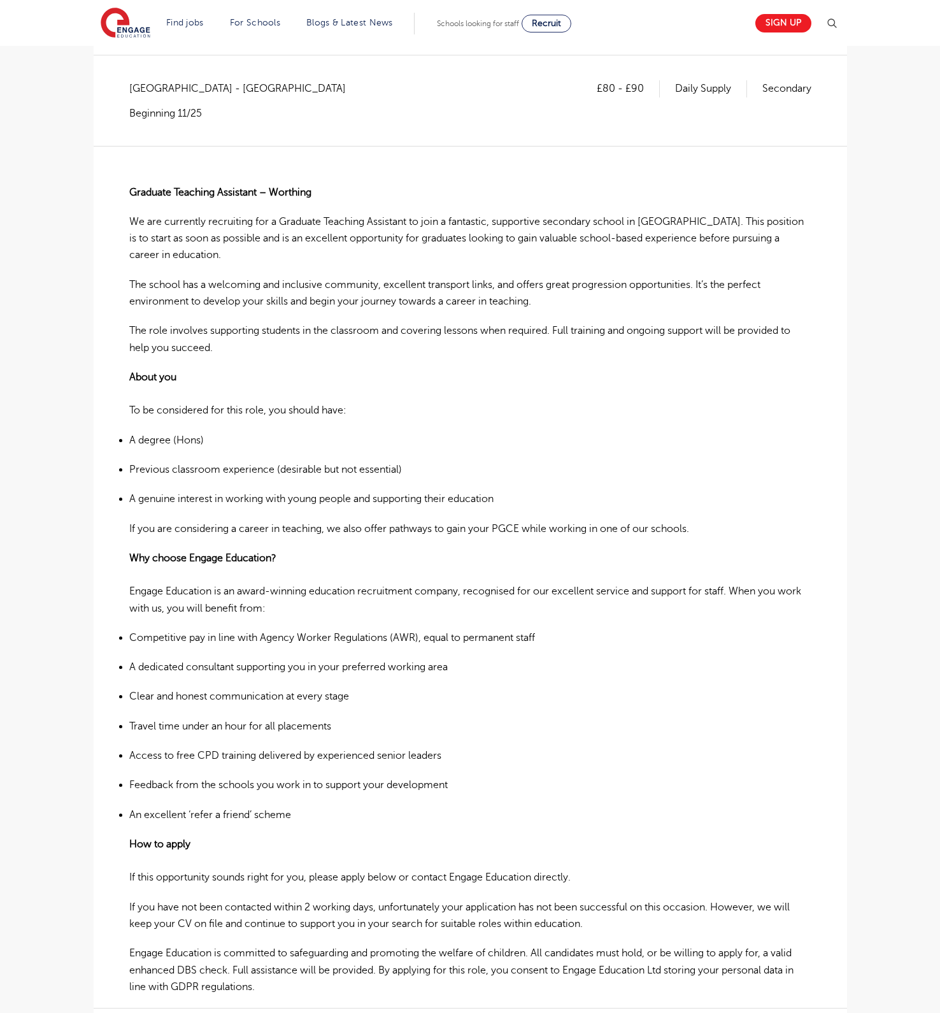
scroll to position [224, 0]
